Goal: Information Seeking & Learning: Check status

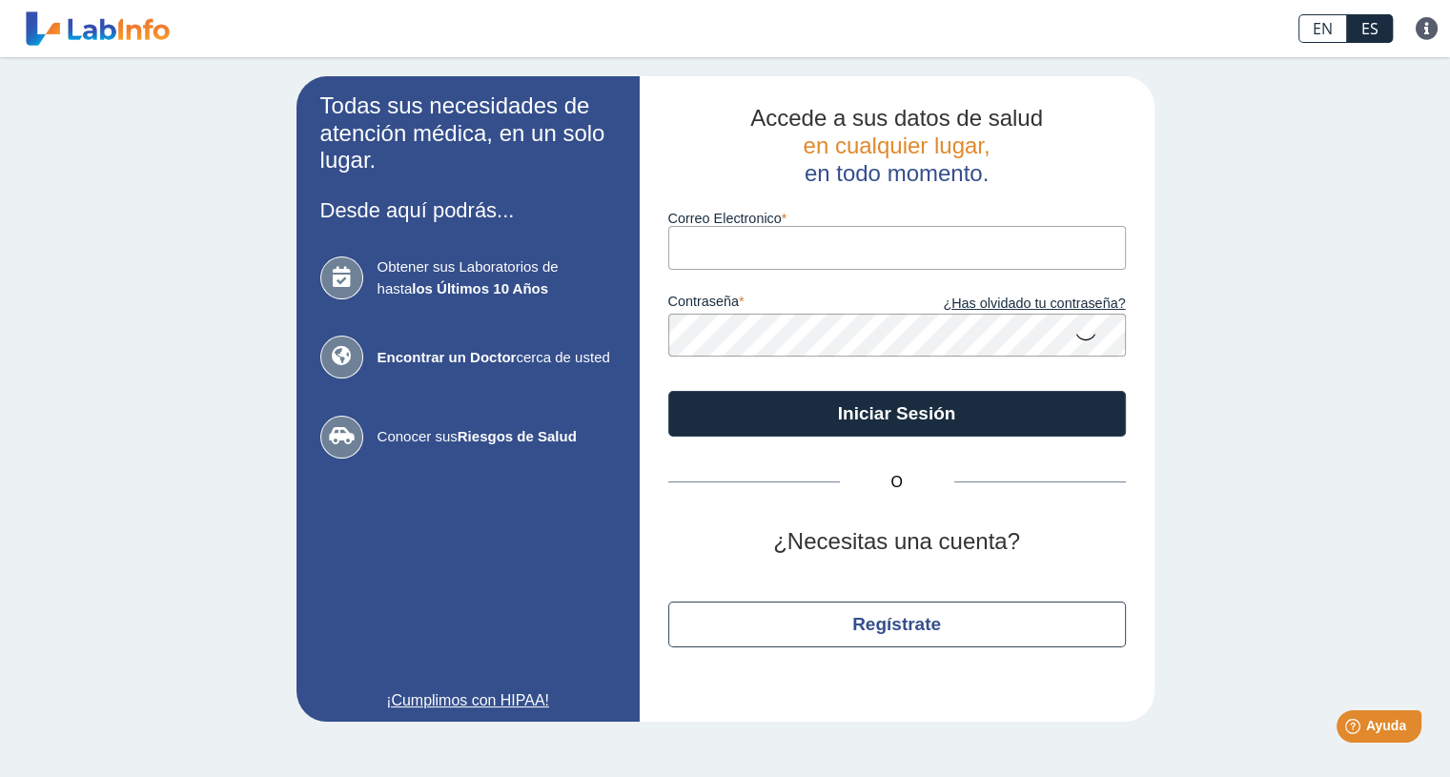
click at [774, 242] on input "Correo Electronico" at bounding box center [897, 247] width 458 height 43
type input "[EMAIL_ADDRESS][DOMAIN_NAME]"
click at [999, 309] on link "¿Has olvidado tu contraseña?" at bounding box center [1011, 304] width 229 height 21
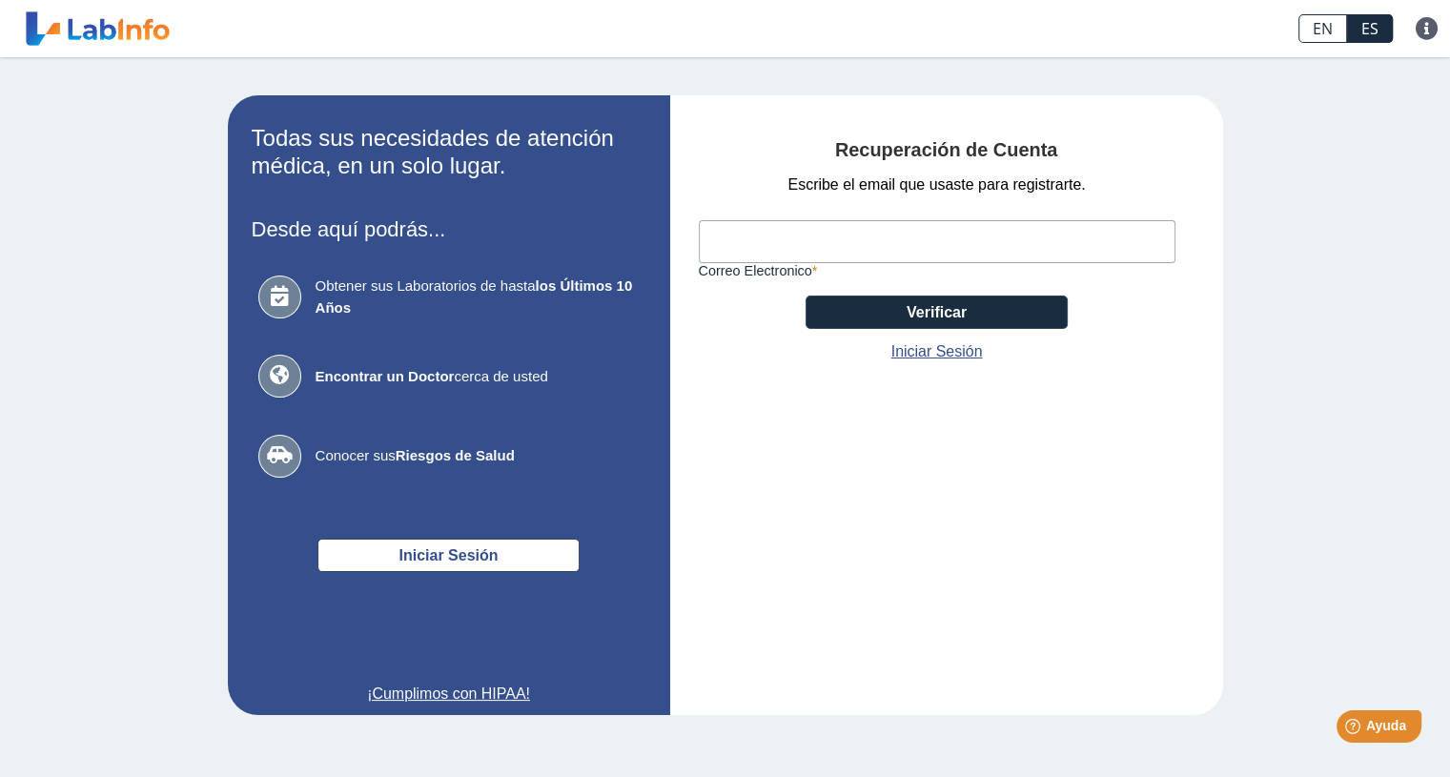
click at [877, 242] on input "Correo Electronico" at bounding box center [937, 241] width 477 height 43
type input "[EMAIL_ADDRESS][DOMAIN_NAME]"
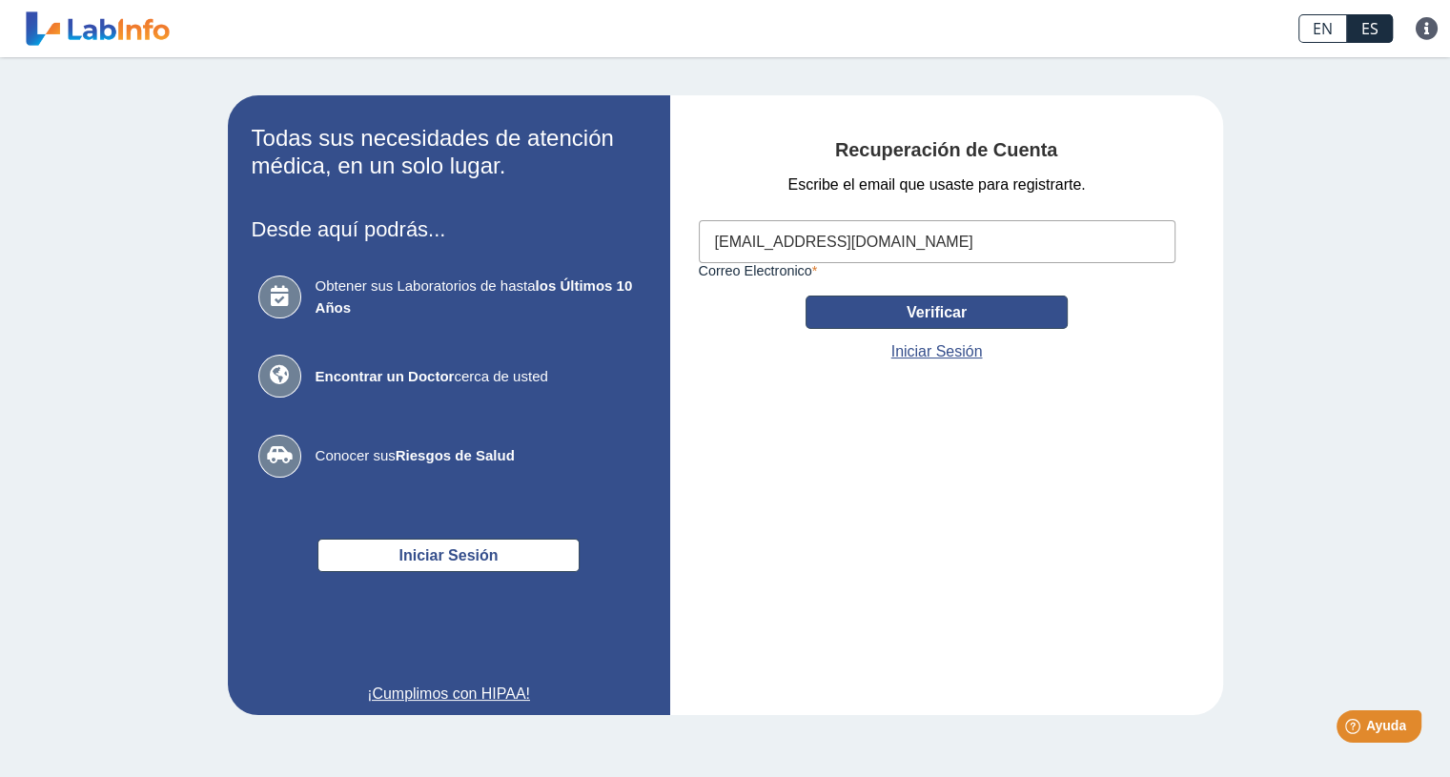
click at [912, 312] on button "Verificar" at bounding box center [937, 312] width 262 height 33
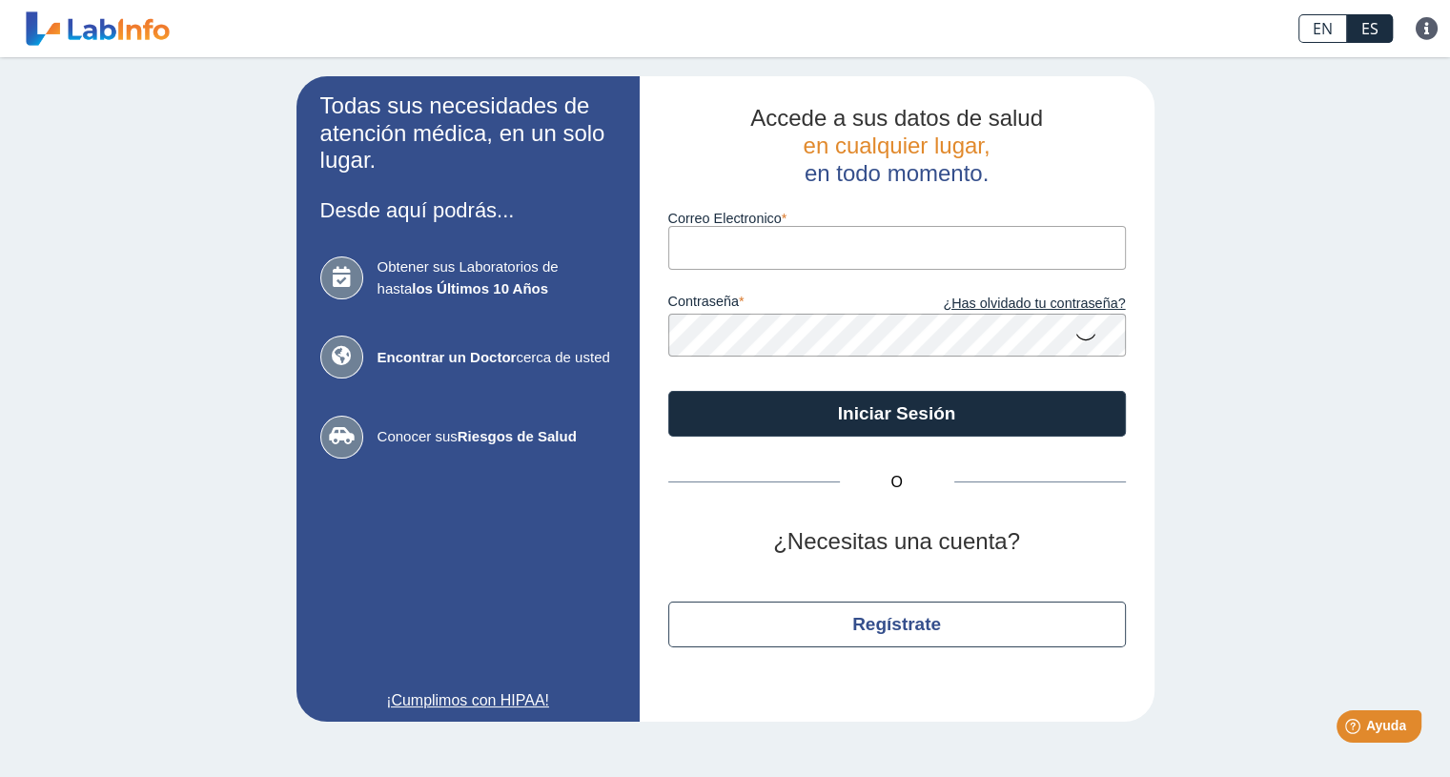
click at [826, 251] on input "Correo Electronico" at bounding box center [897, 247] width 458 height 43
type input "[EMAIL_ADDRESS][DOMAIN_NAME]"
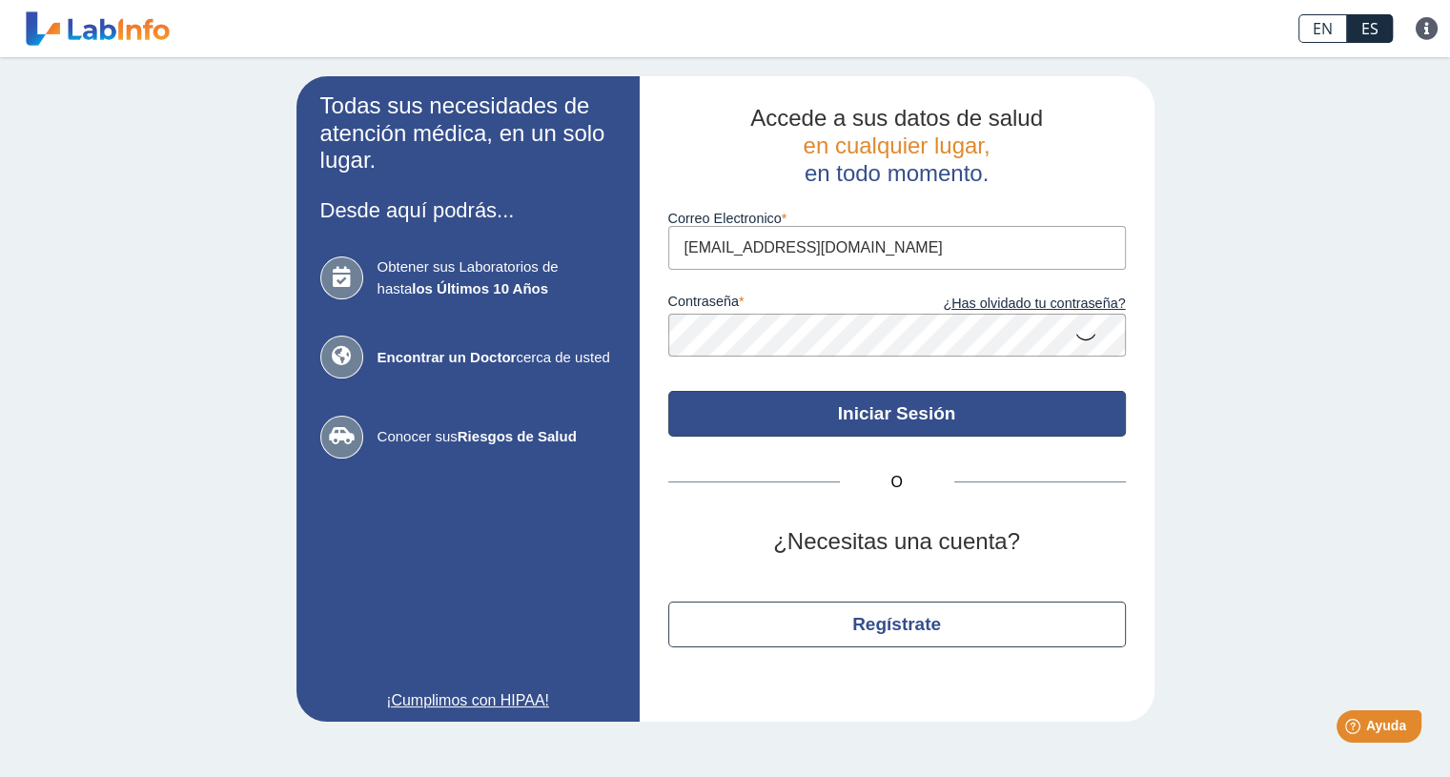
click at [854, 407] on button "Iniciar Sesión" at bounding box center [897, 414] width 458 height 46
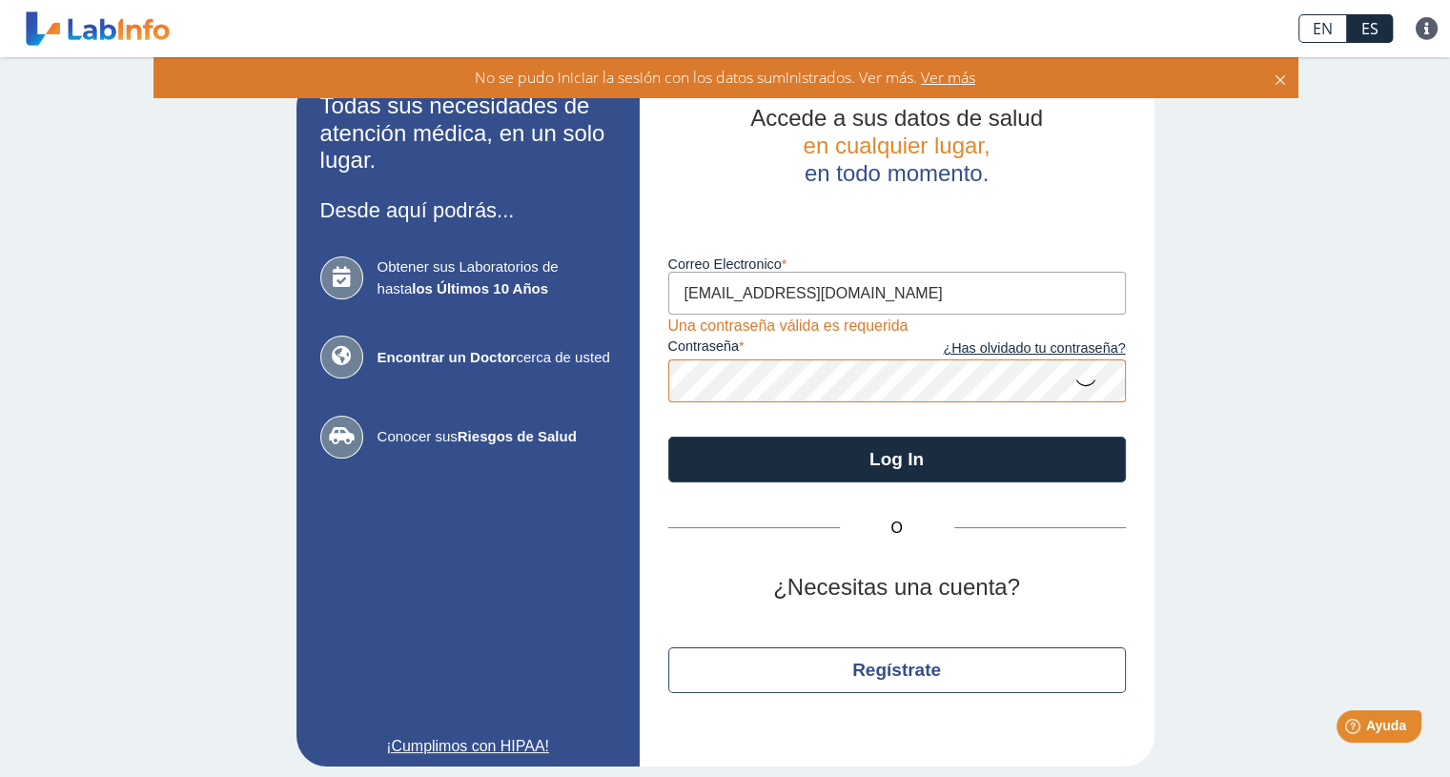
click at [1278, 85] on icon at bounding box center [1280, 77] width 15 height 21
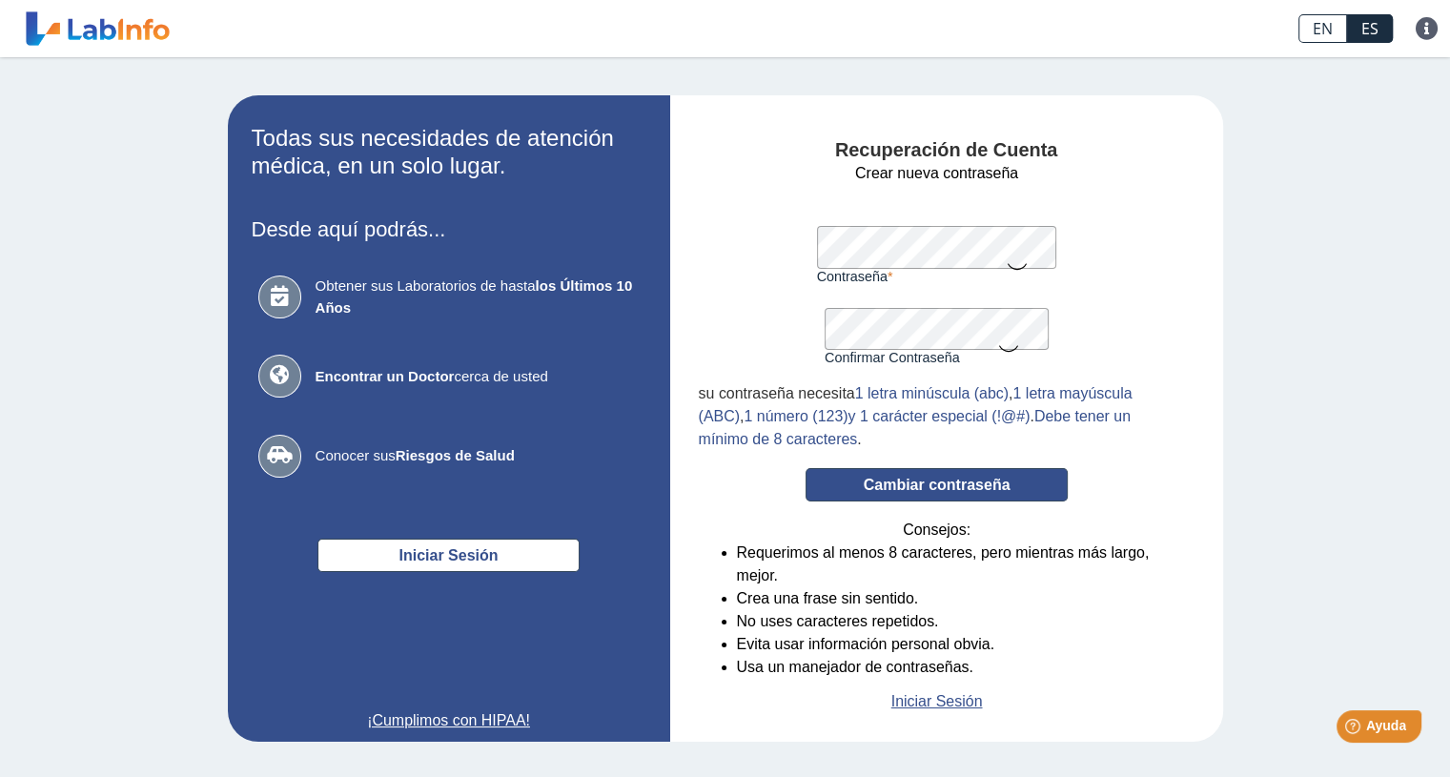
click at [965, 484] on button "Cambiar contraseña" at bounding box center [937, 484] width 262 height 33
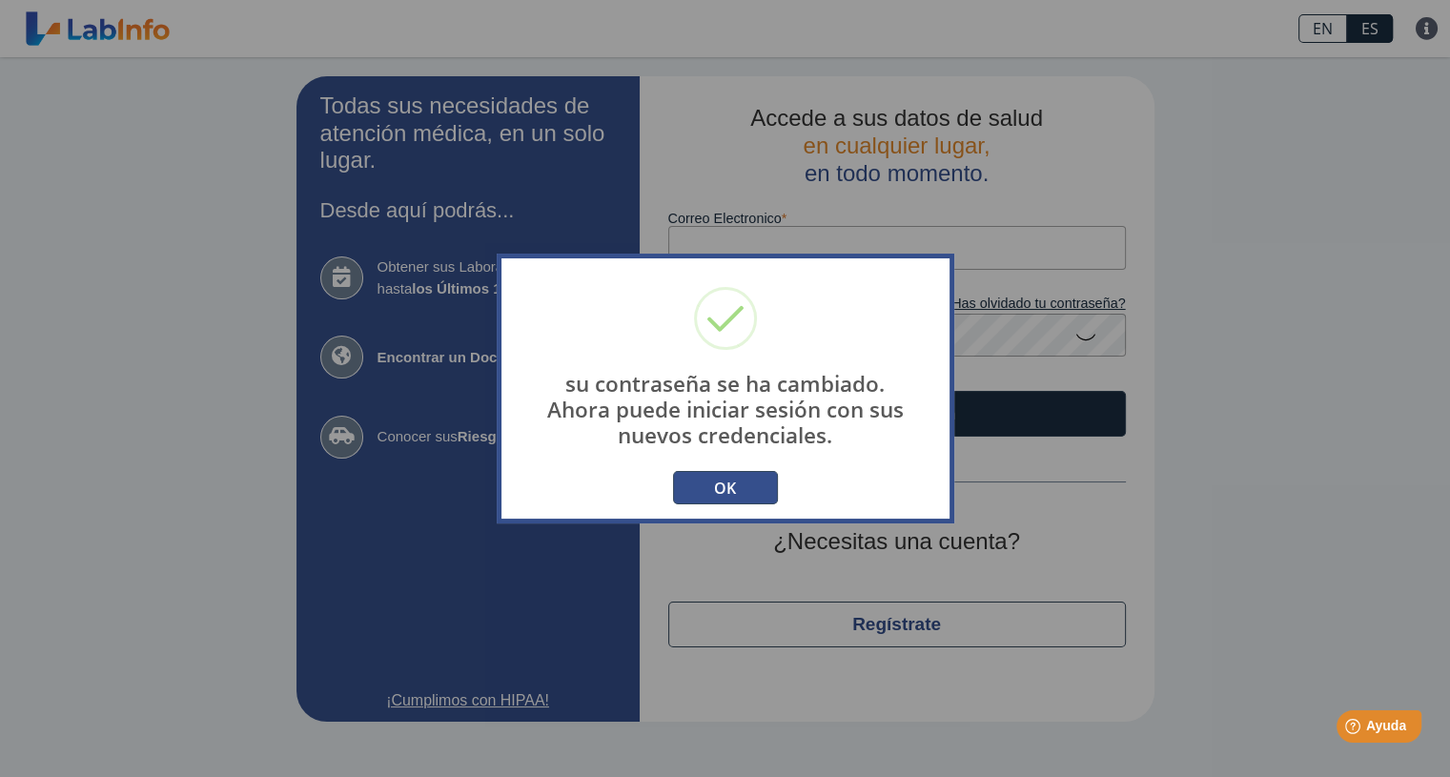
click at [752, 478] on button "OK" at bounding box center [725, 487] width 105 height 33
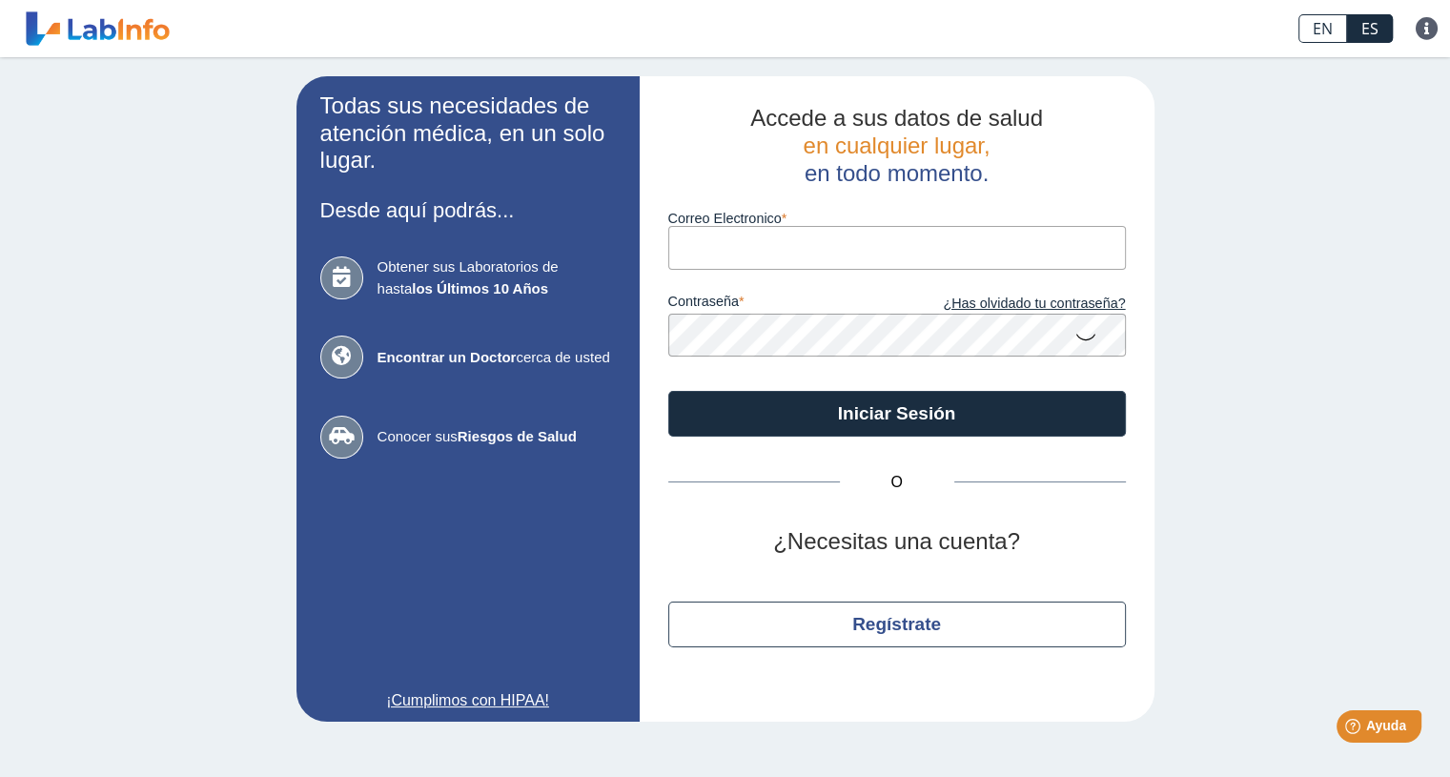
click at [751, 261] on input "Correo Electronico" at bounding box center [897, 247] width 458 height 43
type input "[EMAIL_ADDRESS][DOMAIN_NAME]"
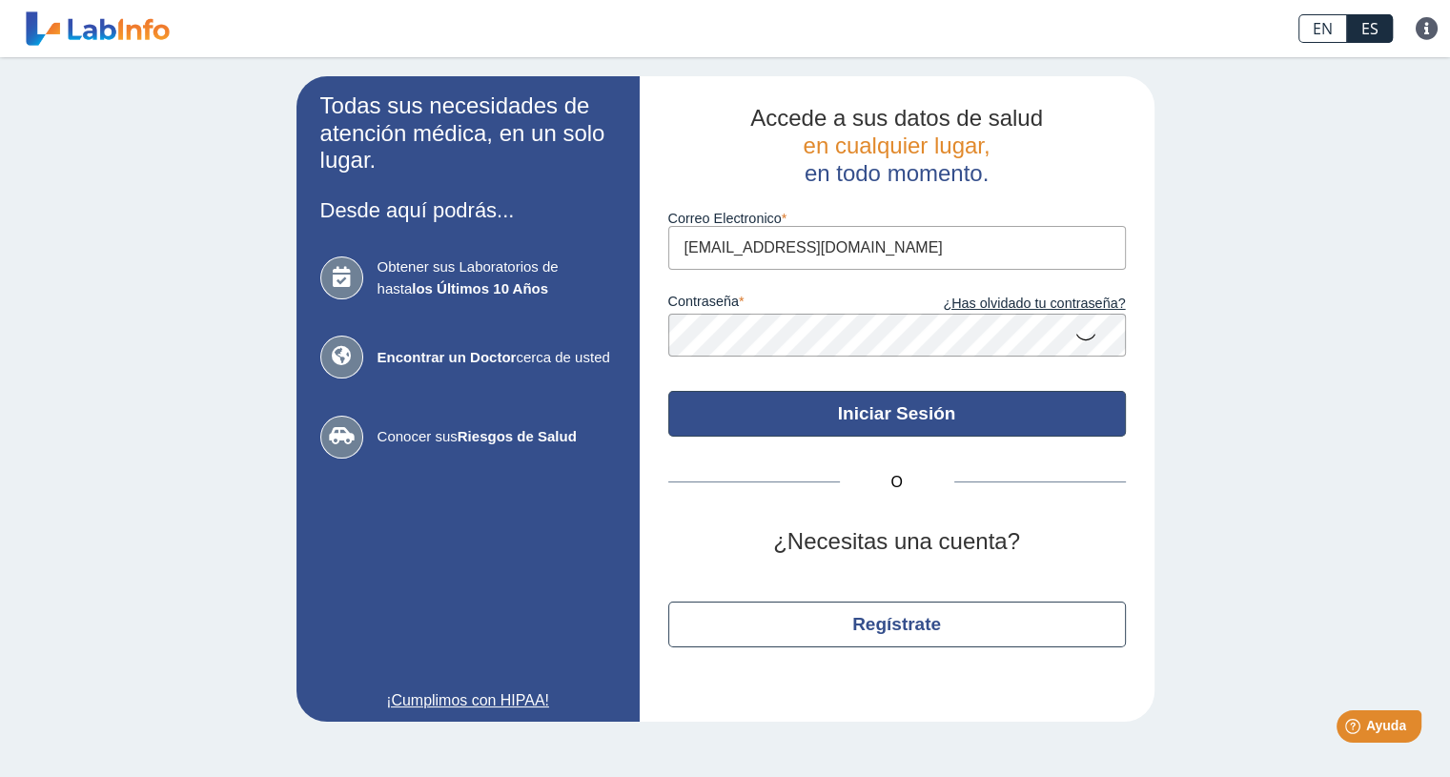
click at [811, 411] on button "Iniciar Sesión" at bounding box center [897, 414] width 458 height 46
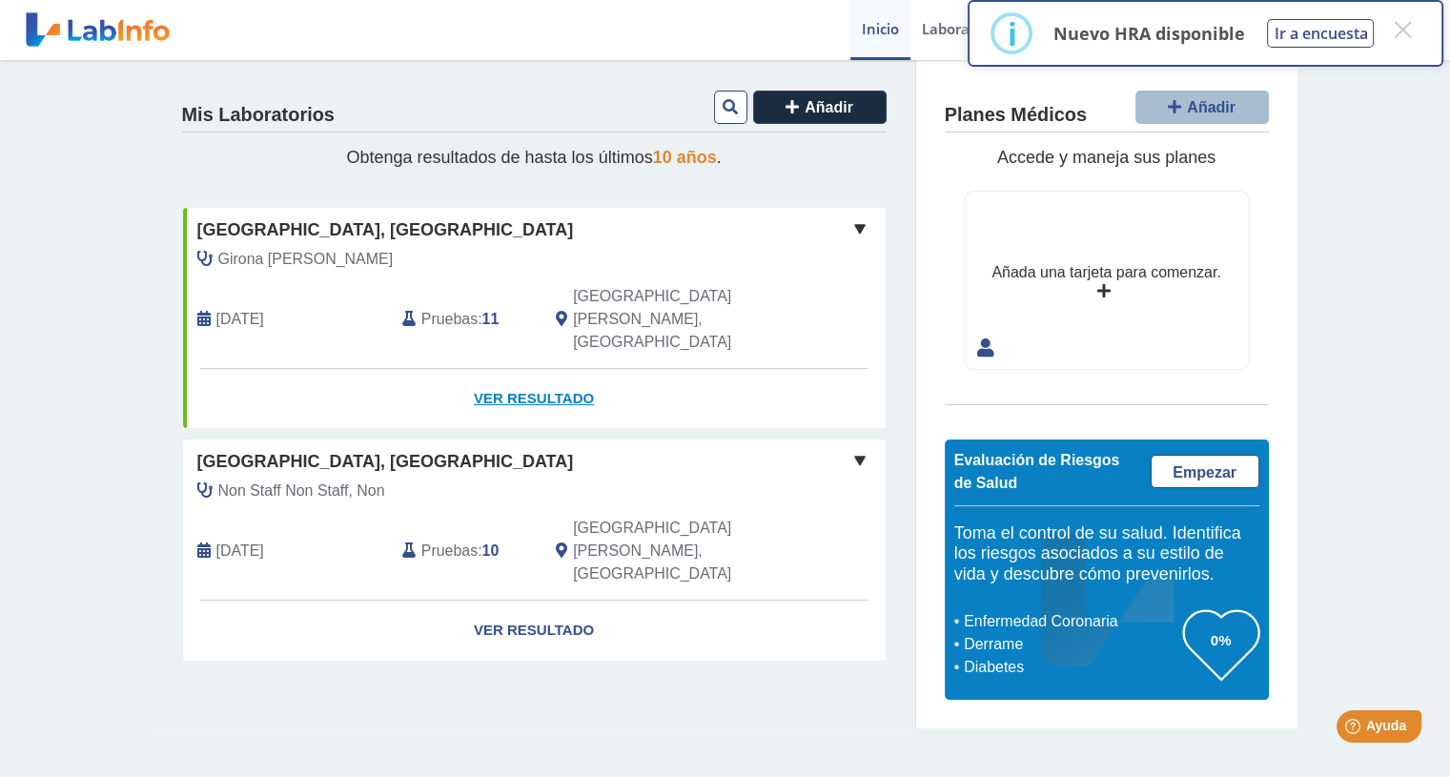
click at [518, 369] on link "Ver Resultado" at bounding box center [534, 399] width 703 height 60
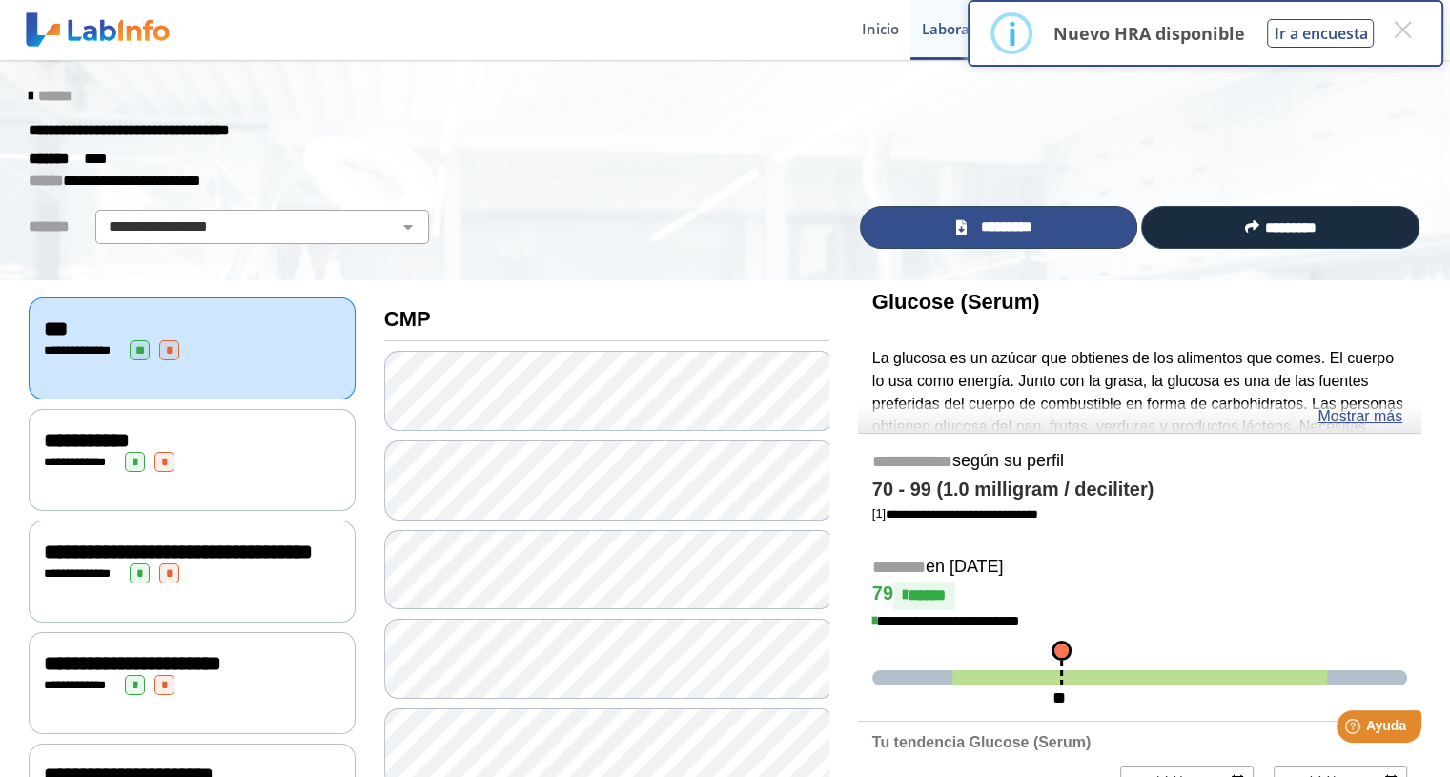
click at [966, 228] on link "*********" at bounding box center [999, 227] width 278 height 43
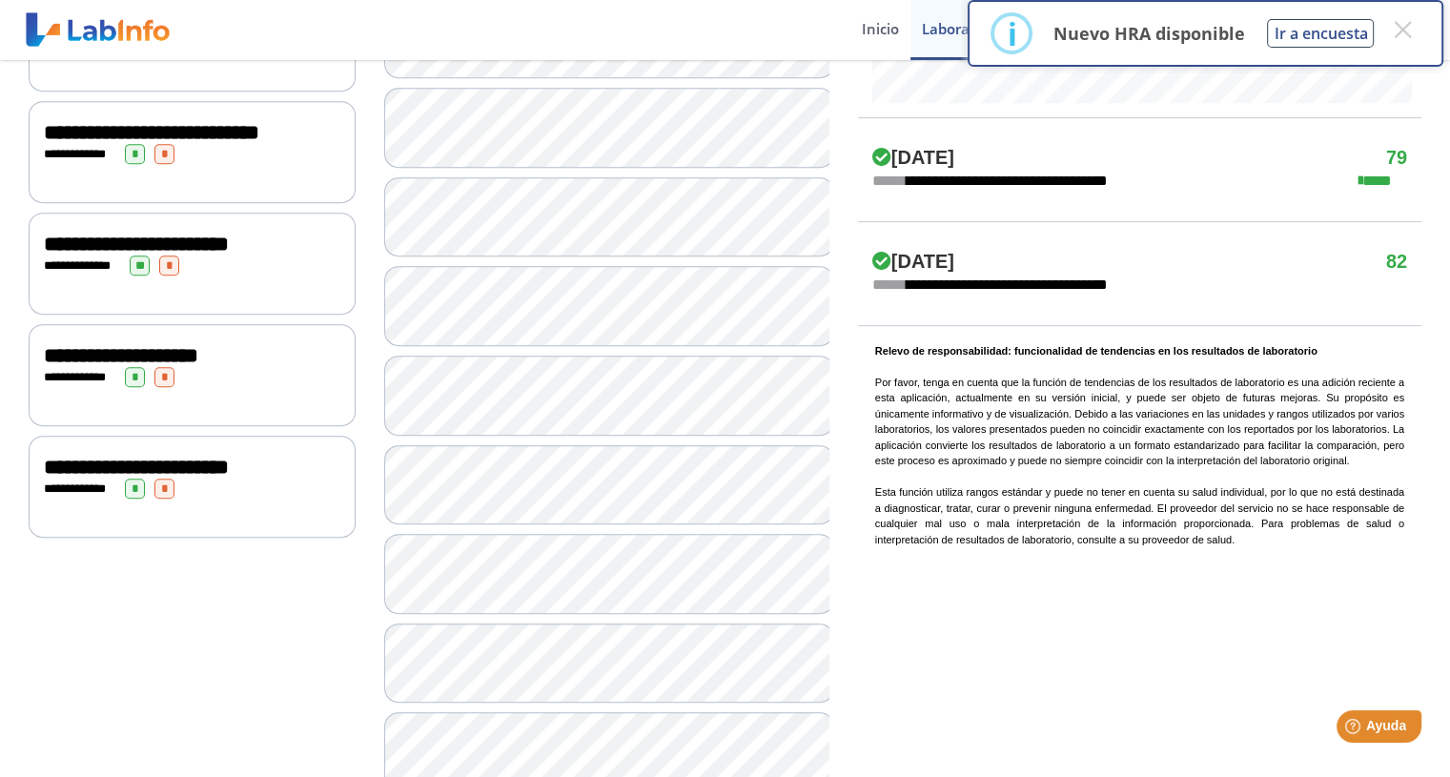
scroll to position [801, 0]
